Goal: Check status: Check status

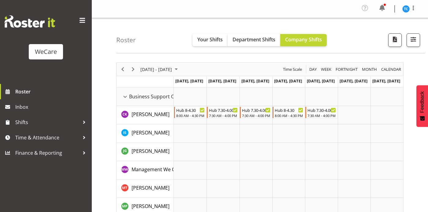
scroll to position [2459, 0]
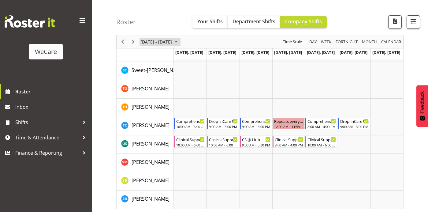
click at [172, 42] on span "[DATE] - [DATE]" at bounding box center [156, 42] width 33 height 8
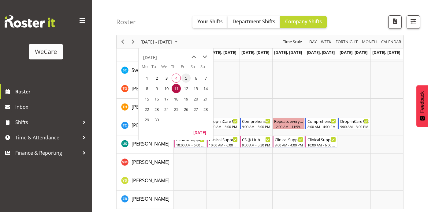
click at [185, 78] on span "5" at bounding box center [185, 77] width 9 height 9
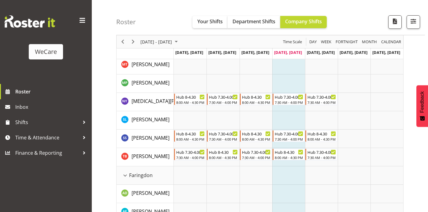
scroll to position [123, 0]
click at [180, 44] on span "September 2025" at bounding box center [175, 42] width 7 height 8
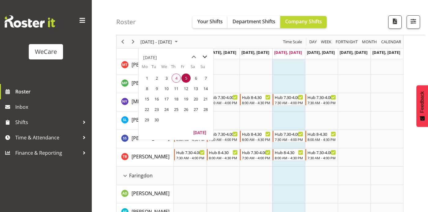
click at [205, 57] on span "next month" at bounding box center [204, 56] width 11 height 11
click at [195, 97] on span "18" at bounding box center [195, 98] width 9 height 9
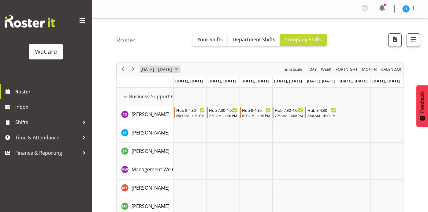
click at [172, 68] on span "[DATE] - [DATE]" at bounding box center [156, 69] width 33 height 8
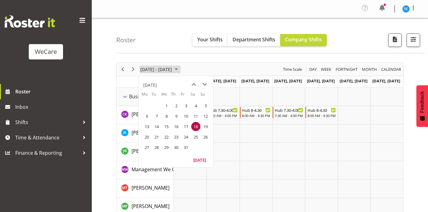
click at [172, 68] on span "[DATE] - [DATE]" at bounding box center [156, 69] width 33 height 8
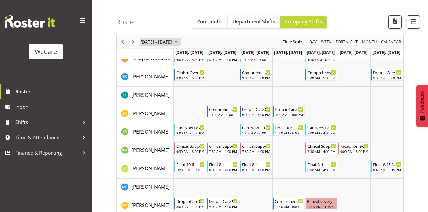
scroll to position [332, 0]
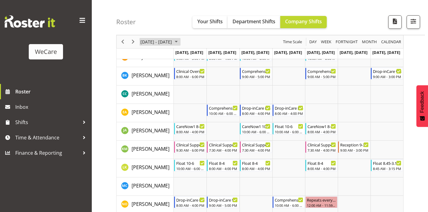
click at [180, 42] on span "October 2025" at bounding box center [175, 42] width 7 height 8
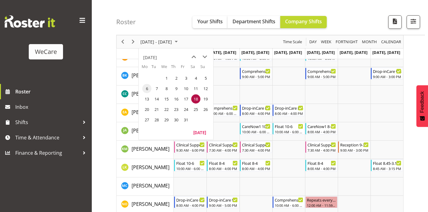
click at [147, 88] on span "6" at bounding box center [146, 88] width 9 height 9
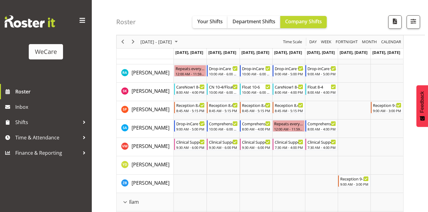
scroll to position [500, 0]
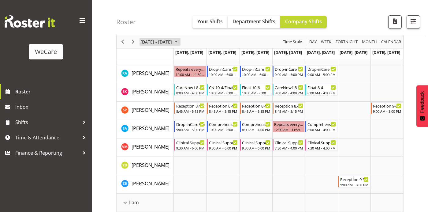
click at [171, 43] on span "[DATE] - [DATE]" at bounding box center [156, 42] width 33 height 8
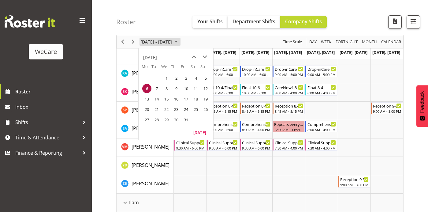
click at [171, 43] on span "[DATE] - [DATE]" at bounding box center [156, 42] width 33 height 8
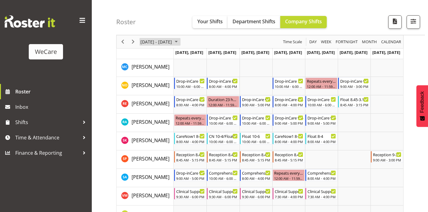
scroll to position [451, 0]
click at [172, 44] on span "[DATE] - [DATE]" at bounding box center [156, 42] width 33 height 8
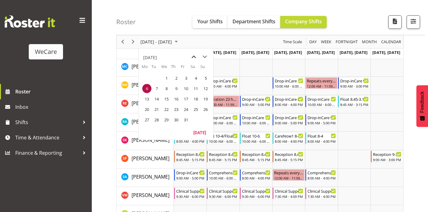
click at [195, 55] on span "previous month" at bounding box center [193, 56] width 11 height 11
click at [162, 74] on td "3" at bounding box center [166, 78] width 10 height 10
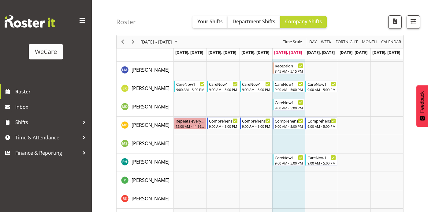
scroll to position [820, 0]
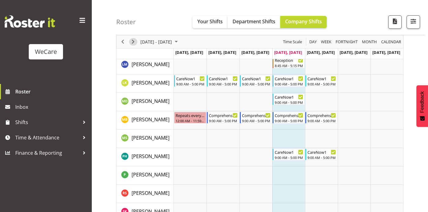
click at [133, 41] on span "Next" at bounding box center [132, 42] width 7 height 8
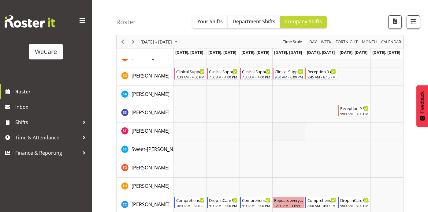
scroll to position [2379, 0]
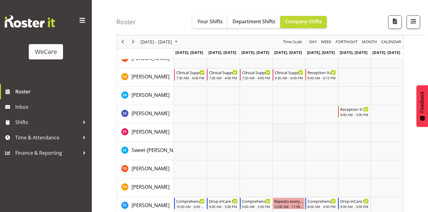
click at [272, 123] on td "Timeline Week of September 10, 2025" at bounding box center [288, 132] width 33 height 18
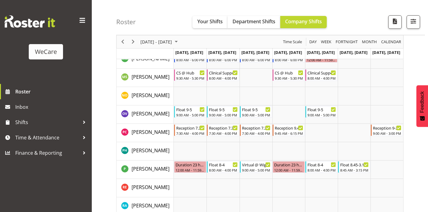
scroll to position [2459, 0]
